Goal: Navigation & Orientation: Find specific page/section

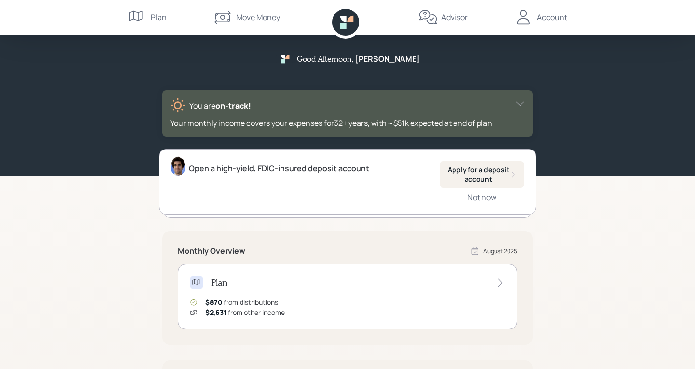
click at [160, 17] on div "Plan" at bounding box center [159, 18] width 16 height 12
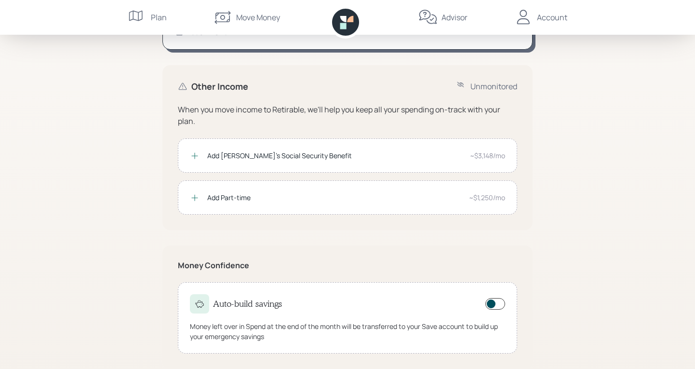
scroll to position [176, 0]
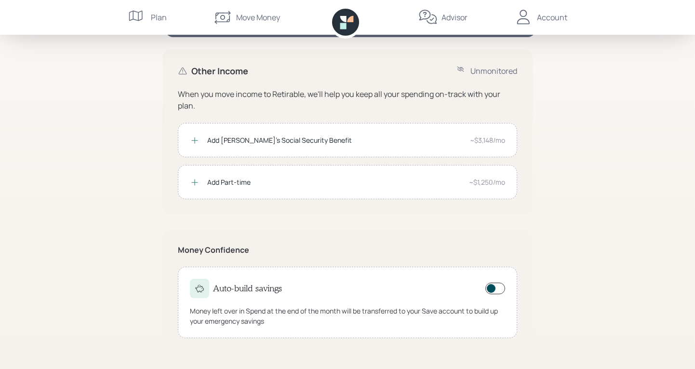
click at [197, 139] on icon at bounding box center [195, 140] width 10 height 10
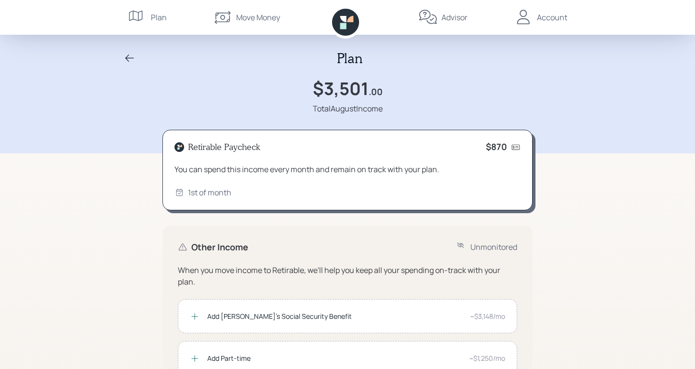
click at [462, 16] on div "Advisor" at bounding box center [454, 18] width 26 height 12
